Goal: Find specific page/section: Find specific page/section

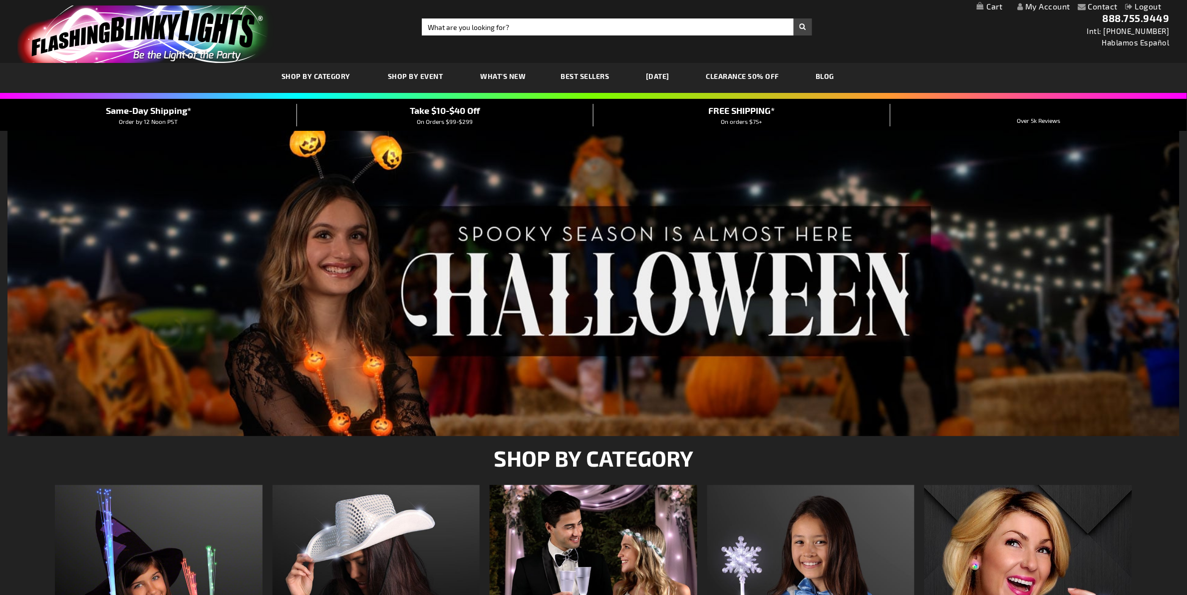
drag, startPoint x: 956, startPoint y: 49, endPoint x: 584, endPoint y: 85, distance: 374.2
click at [956, 49] on div "Toggle Nav Search Search × Search 888.755.9449 Intl: [PHONE_NUMBER] Hablamos Es…" at bounding box center [593, 31] width 1187 height 63
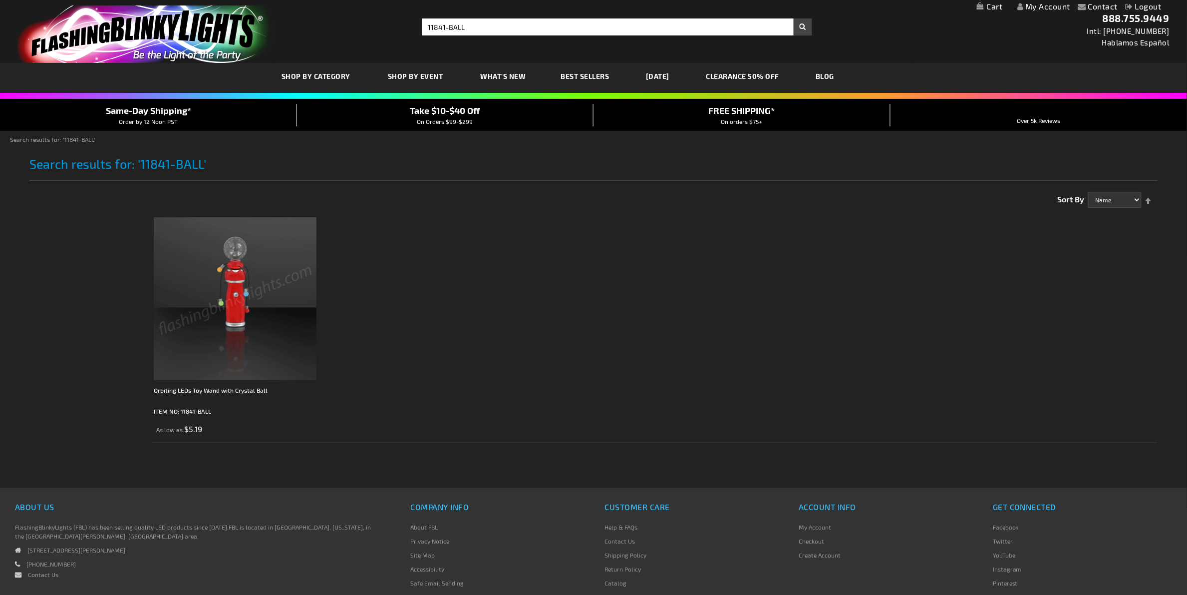
click at [166, 29] on img "store logo" at bounding box center [145, 33] width 257 height 57
